Goal: Book appointment/travel/reservation

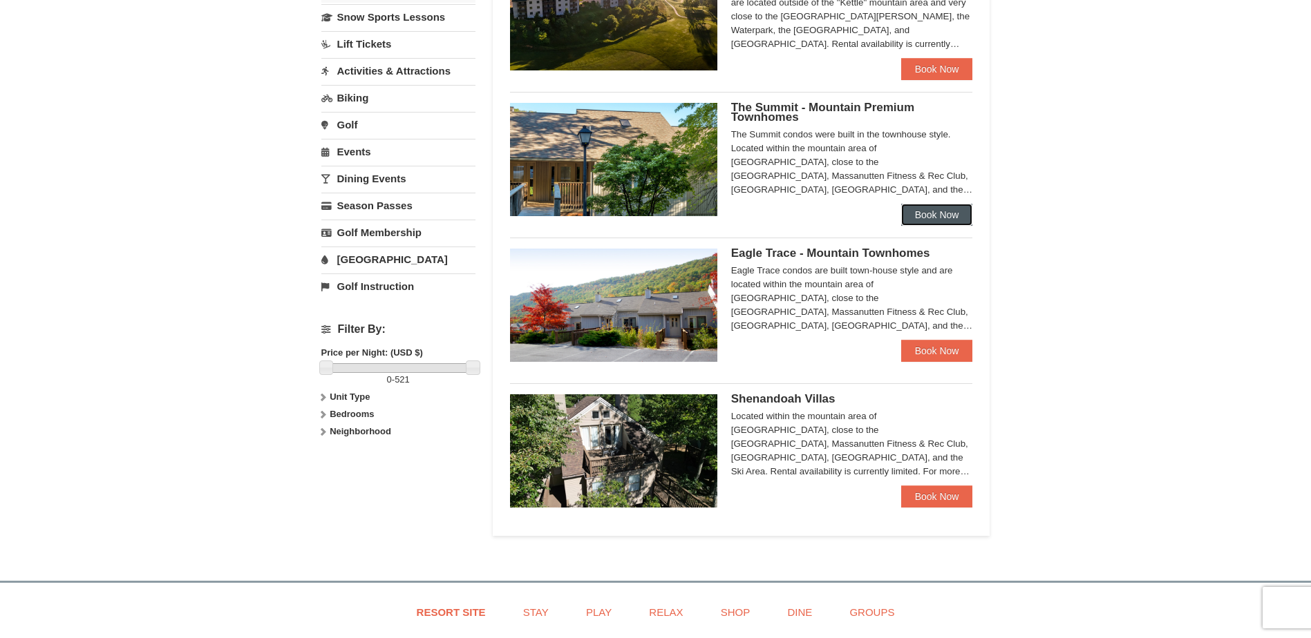
scroll to position [345, 0]
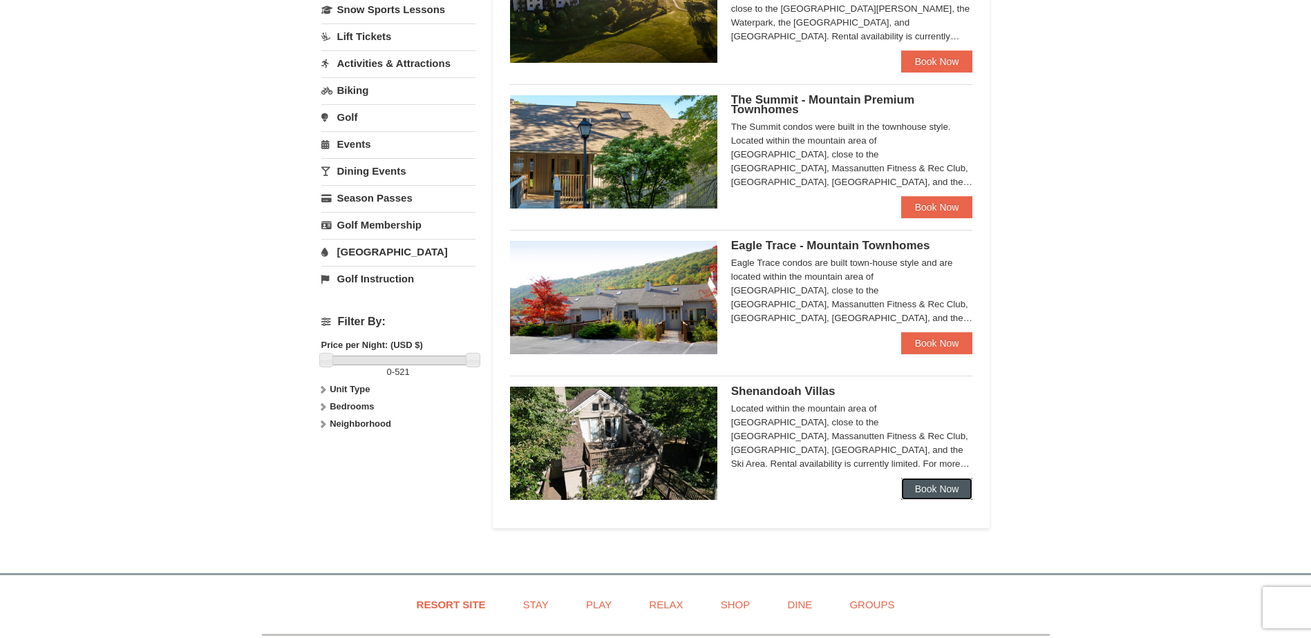
click at [929, 491] on link "Book Now" at bounding box center [937, 489] width 72 height 22
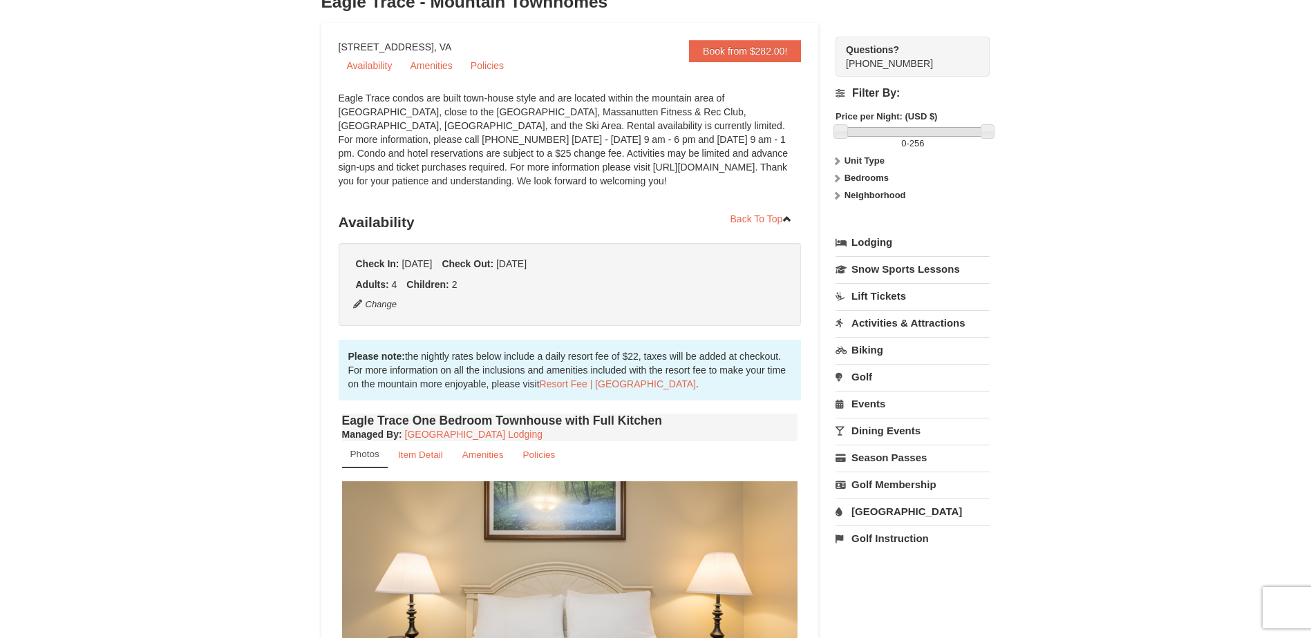
scroll to position [138, 0]
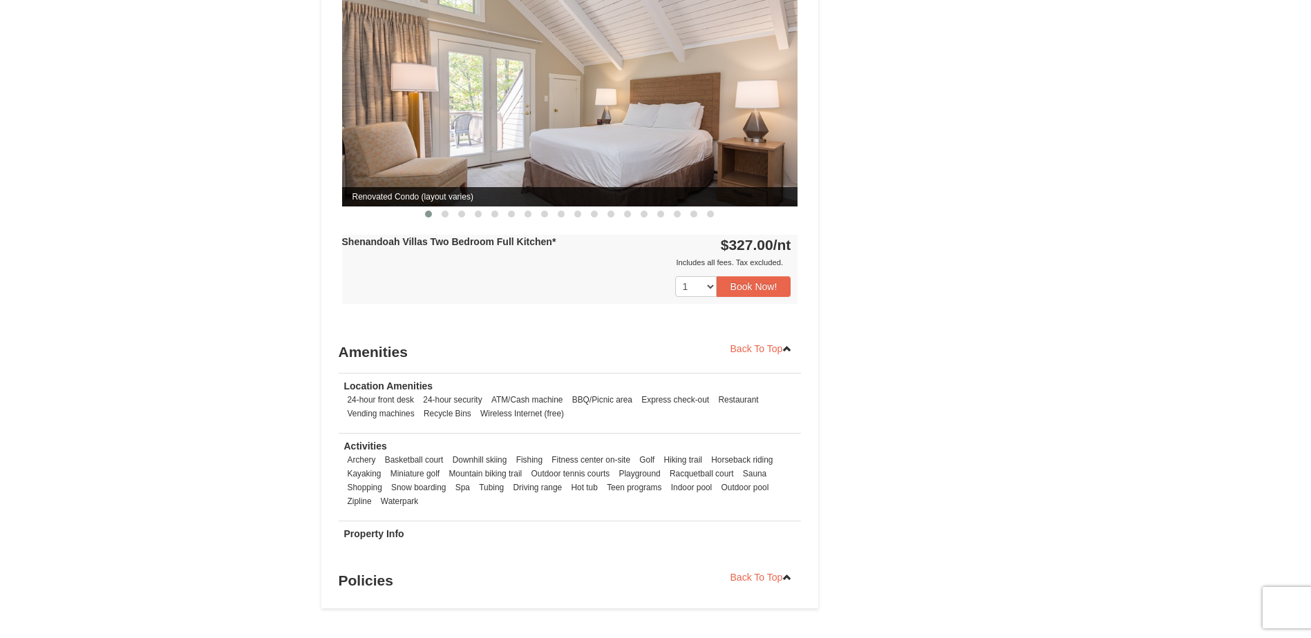
scroll to position [1490, 0]
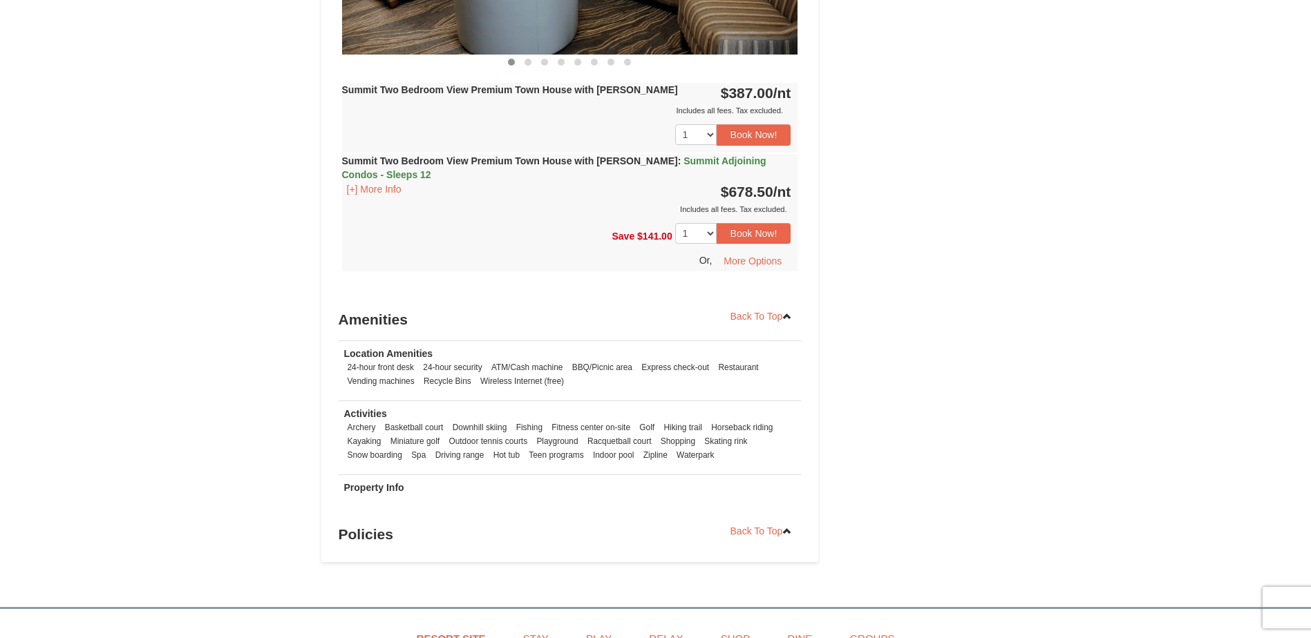
scroll to position [3592, 0]
